Goal: Information Seeking & Learning: Check status

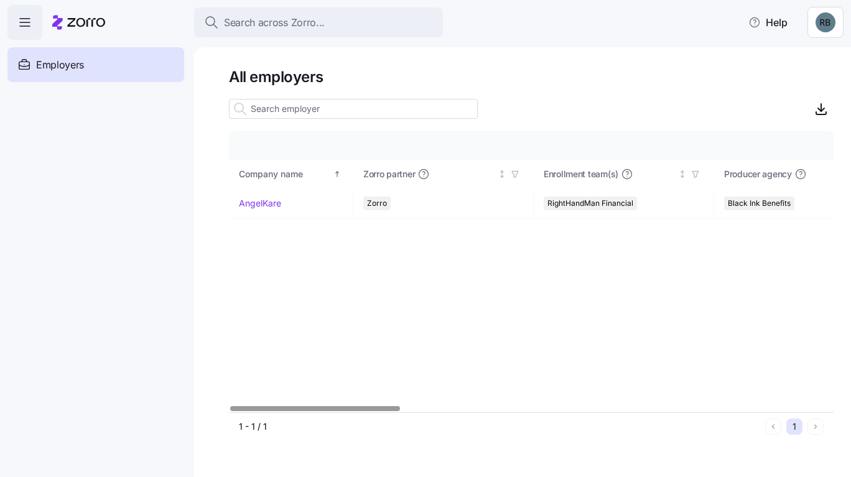
click at [244, 197] on link "AngelKare" at bounding box center [260, 203] width 42 height 12
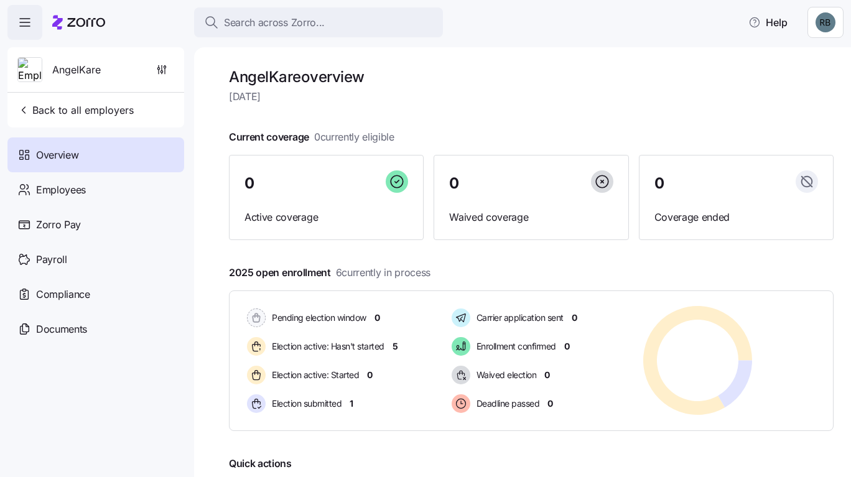
click at [120, 192] on div "Employees" at bounding box center [95, 189] width 177 height 35
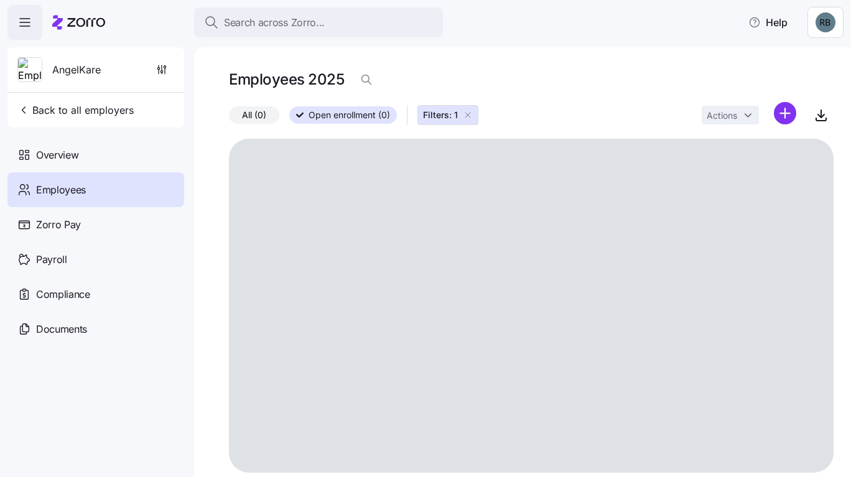
click at [91, 150] on div "Overview" at bounding box center [95, 154] width 177 height 35
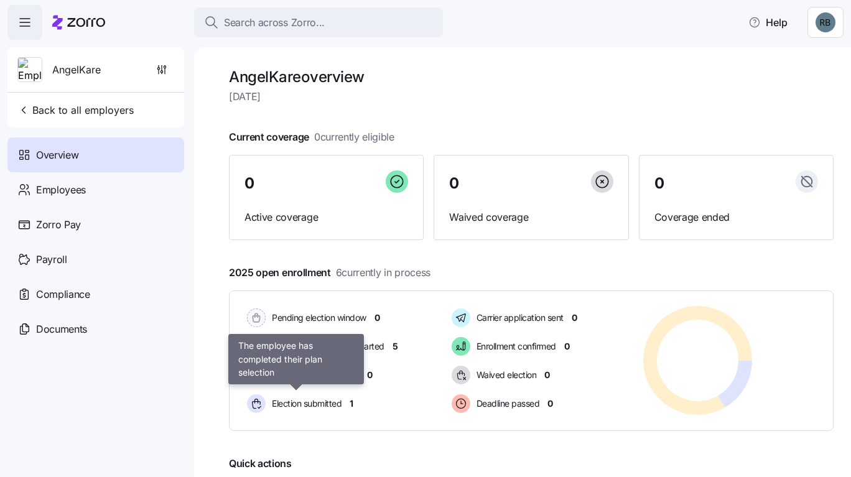
click at [320, 408] on span "Election submitted" at bounding box center [304, 403] width 73 height 12
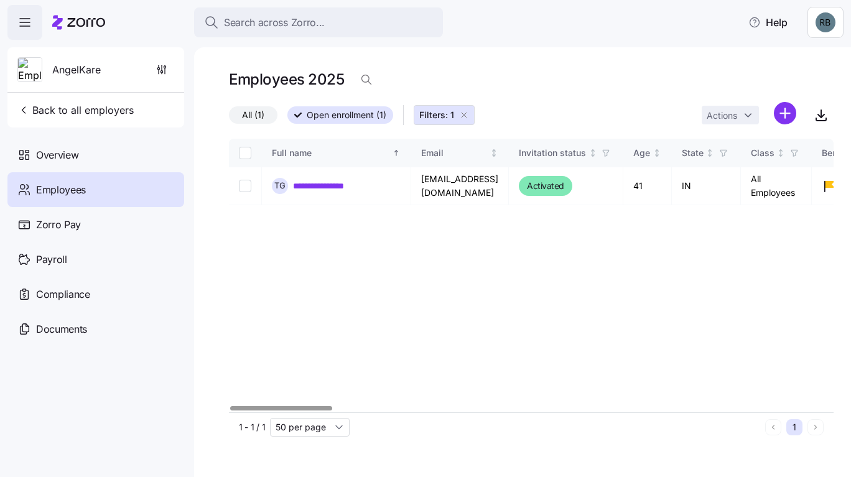
click at [330, 186] on link "**********" at bounding box center [324, 186] width 62 height 12
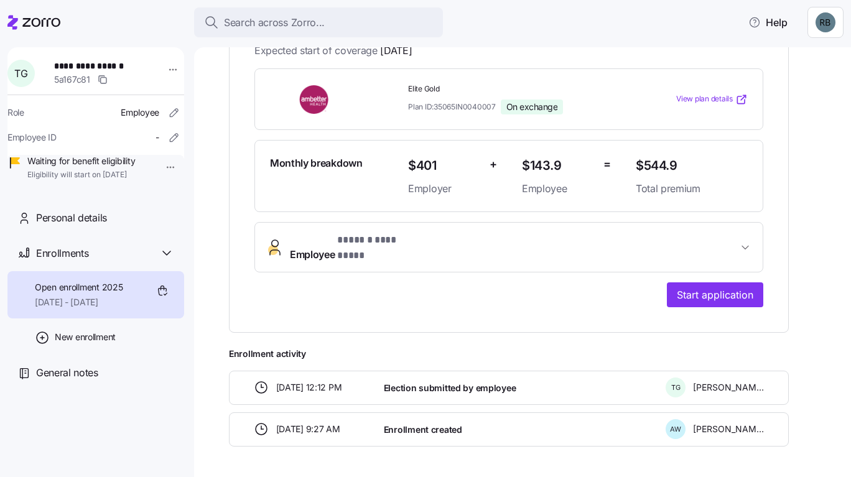
scroll to position [300, 0]
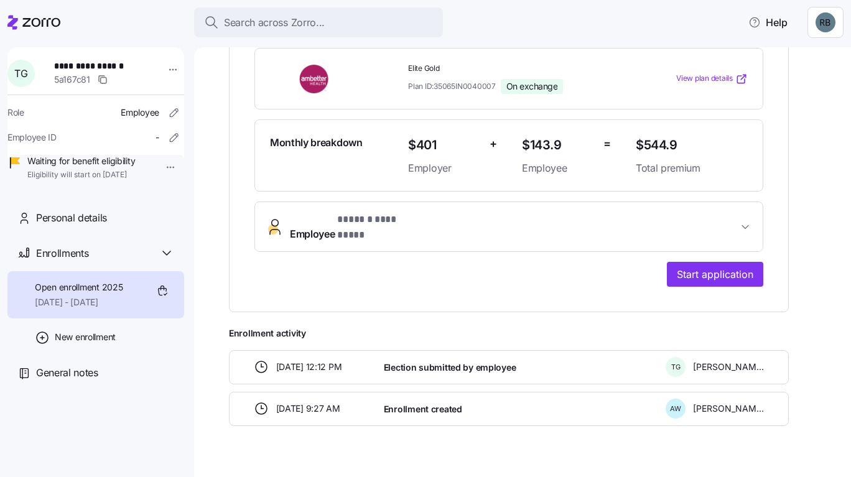
click at [741, 202] on button "Employee * ****** ********* *" at bounding box center [508, 227] width 507 height 50
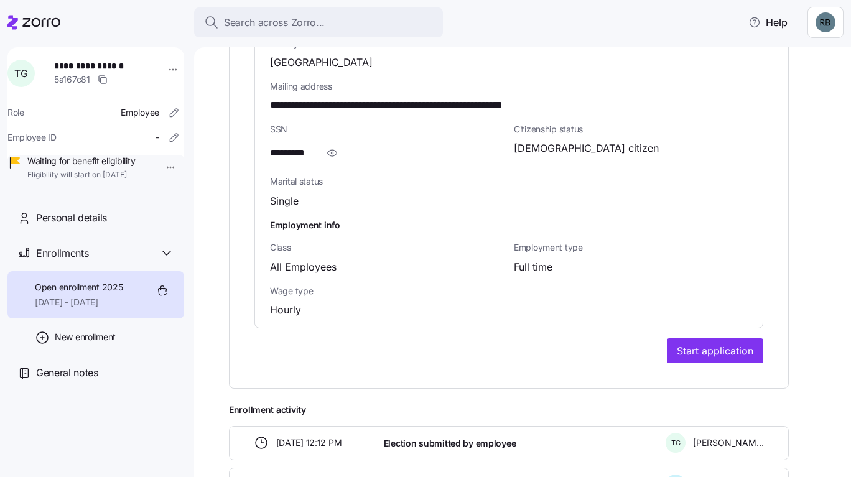
scroll to position [860, 0]
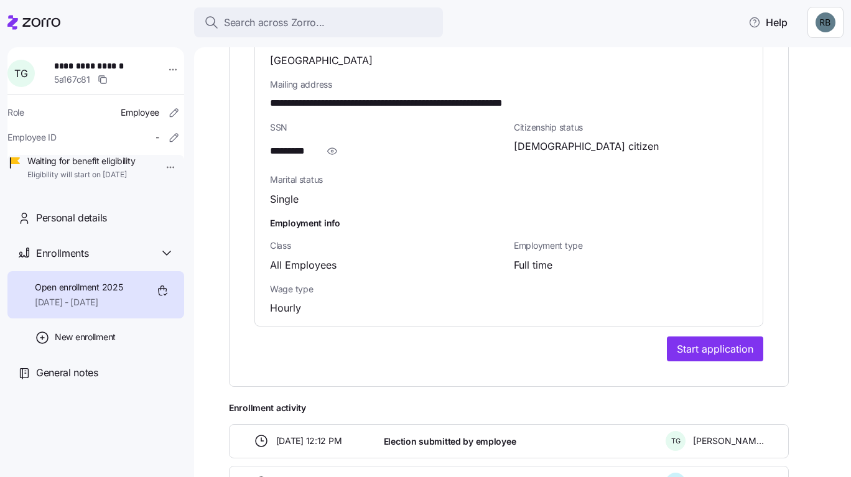
click at [326, 144] on icon "button" at bounding box center [332, 151] width 12 height 15
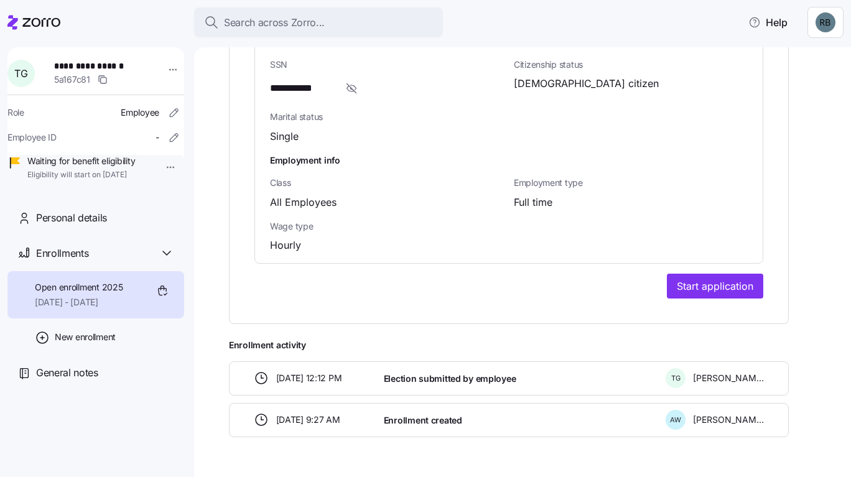
scroll to position [934, 0]
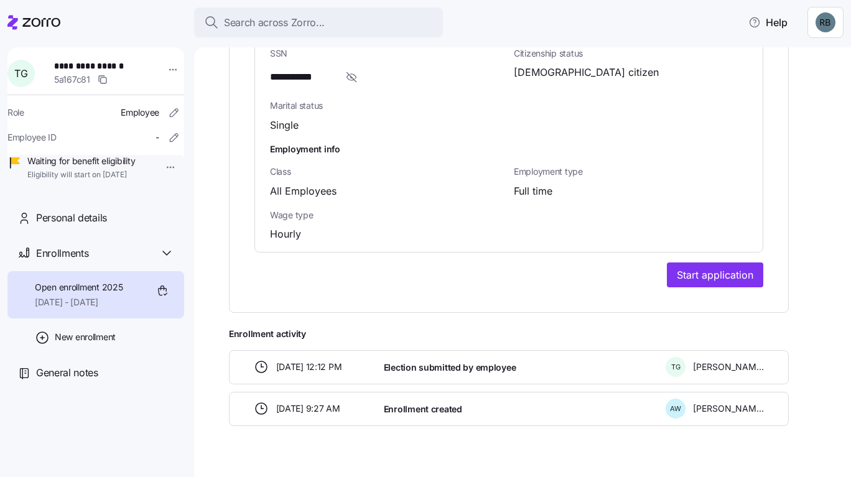
click at [535, 354] on div "Election submitted by employee" at bounding box center [520, 366] width 282 height 25
click at [437, 403] on span "Enrollment created" at bounding box center [423, 409] width 78 height 12
click at [459, 361] on span "Election submitted by employee" at bounding box center [450, 367] width 132 height 12
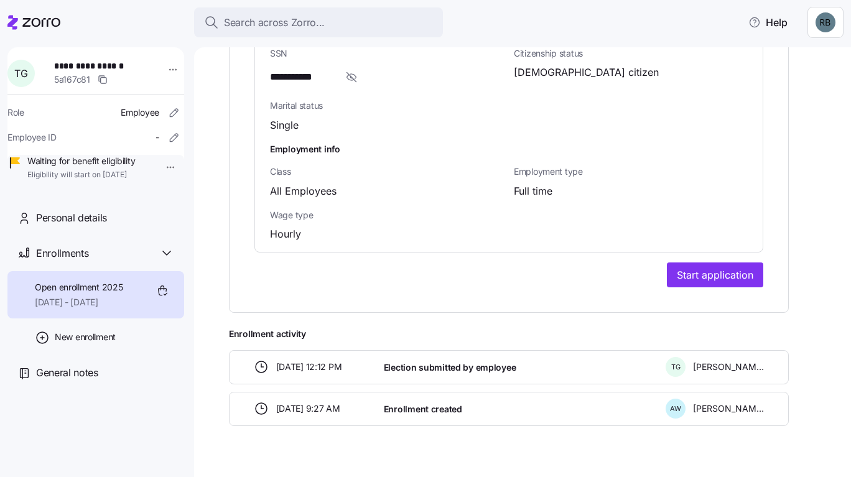
click at [481, 396] on div "Enrollment created" at bounding box center [520, 408] width 282 height 25
click at [445, 403] on span "Enrollment created" at bounding box center [423, 409] width 78 height 12
click at [465, 361] on span "Election submitted by employee" at bounding box center [450, 367] width 132 height 12
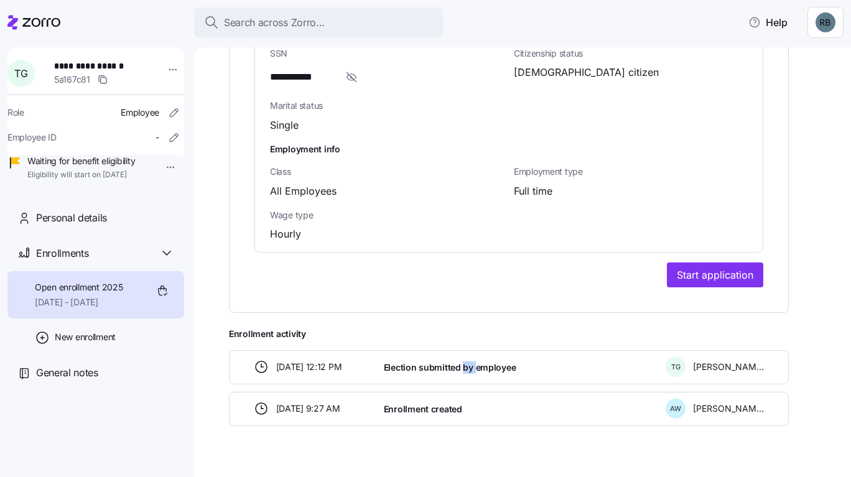
click at [465, 361] on span "Election submitted by employee" at bounding box center [450, 367] width 132 height 12
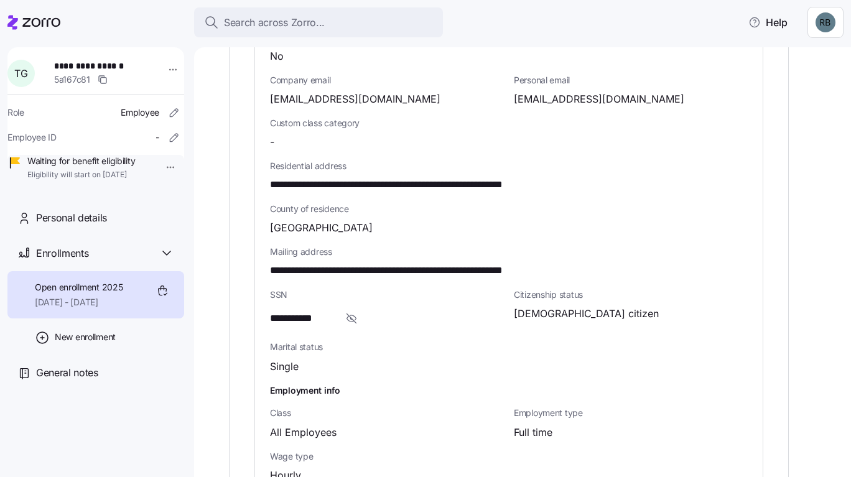
scroll to position [685, 0]
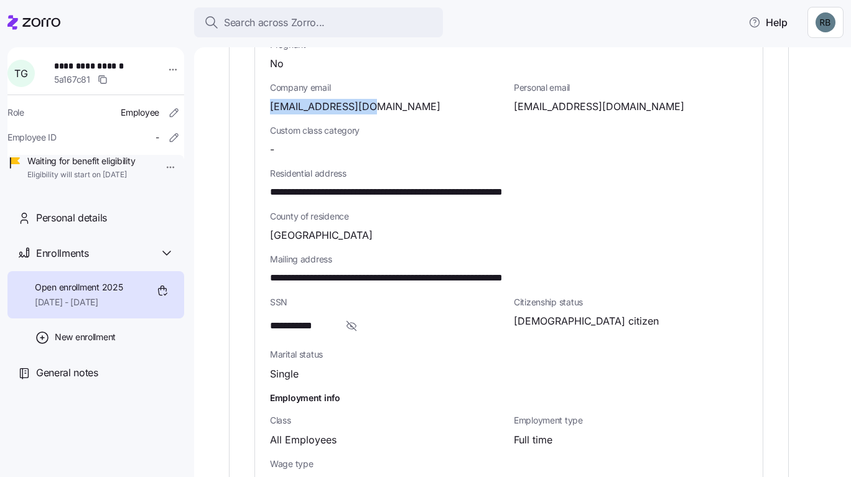
drag, startPoint x: 377, startPoint y: 87, endPoint x: 253, endPoint y: 77, distance: 124.8
click at [253, 77] on div "**********" at bounding box center [509, 54] width 560 height 1013
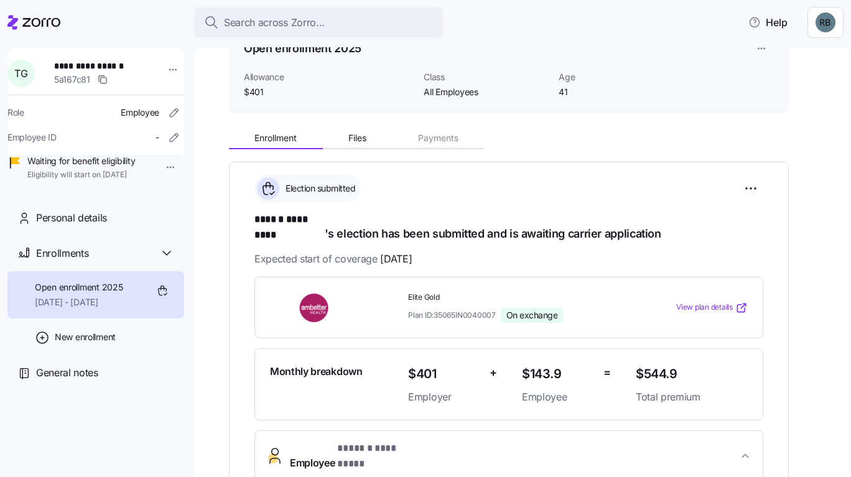
scroll to position [63, 0]
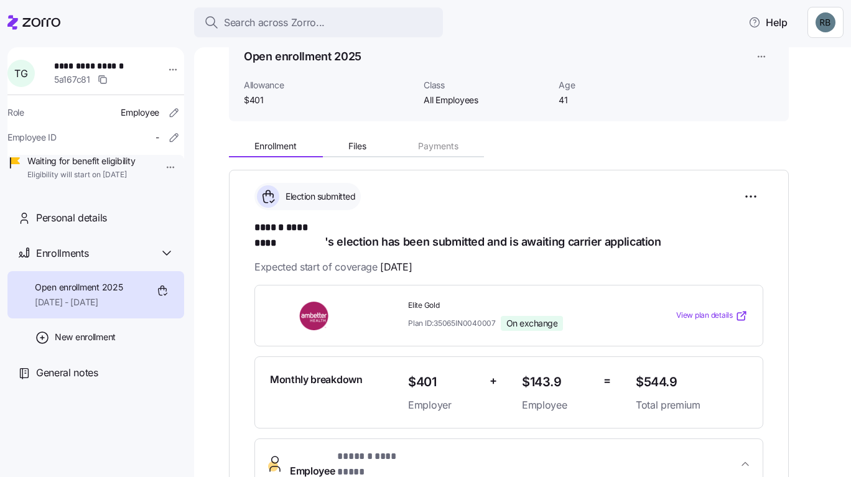
click at [726, 310] on span "View plan details" at bounding box center [704, 316] width 57 height 12
click at [724, 310] on span "View plan details" at bounding box center [704, 316] width 57 height 12
